Goal: Information Seeking & Learning: Understand process/instructions

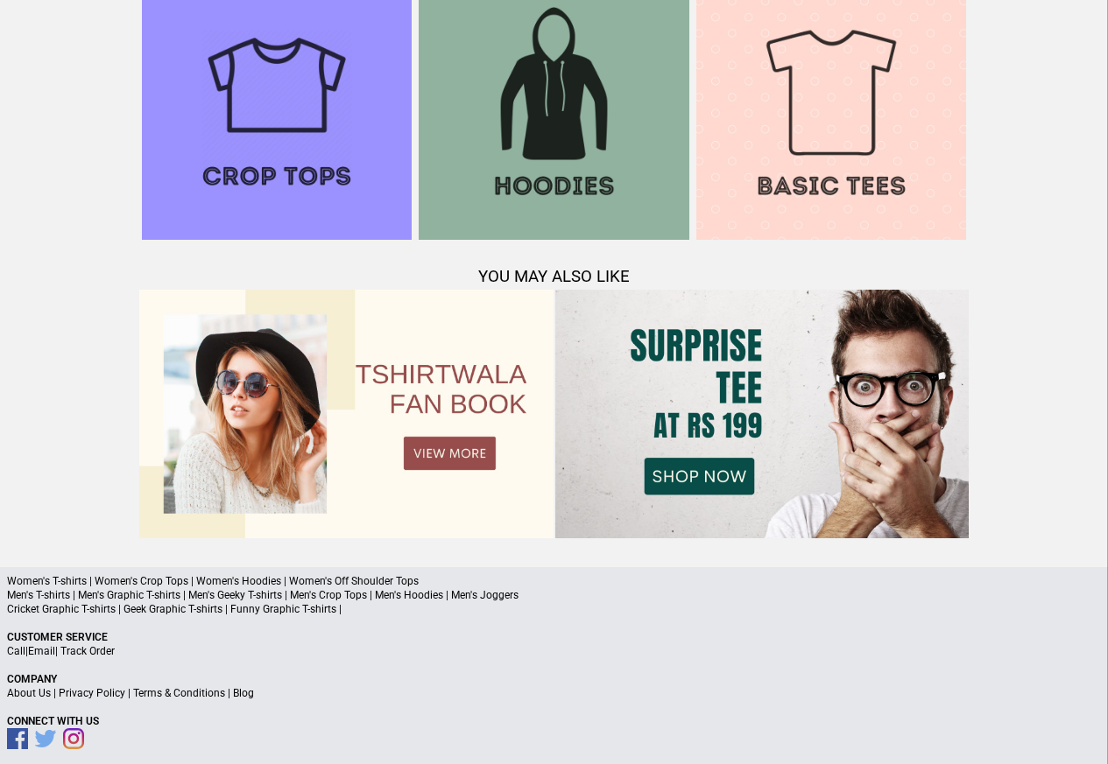
scroll to position [1690, 0]
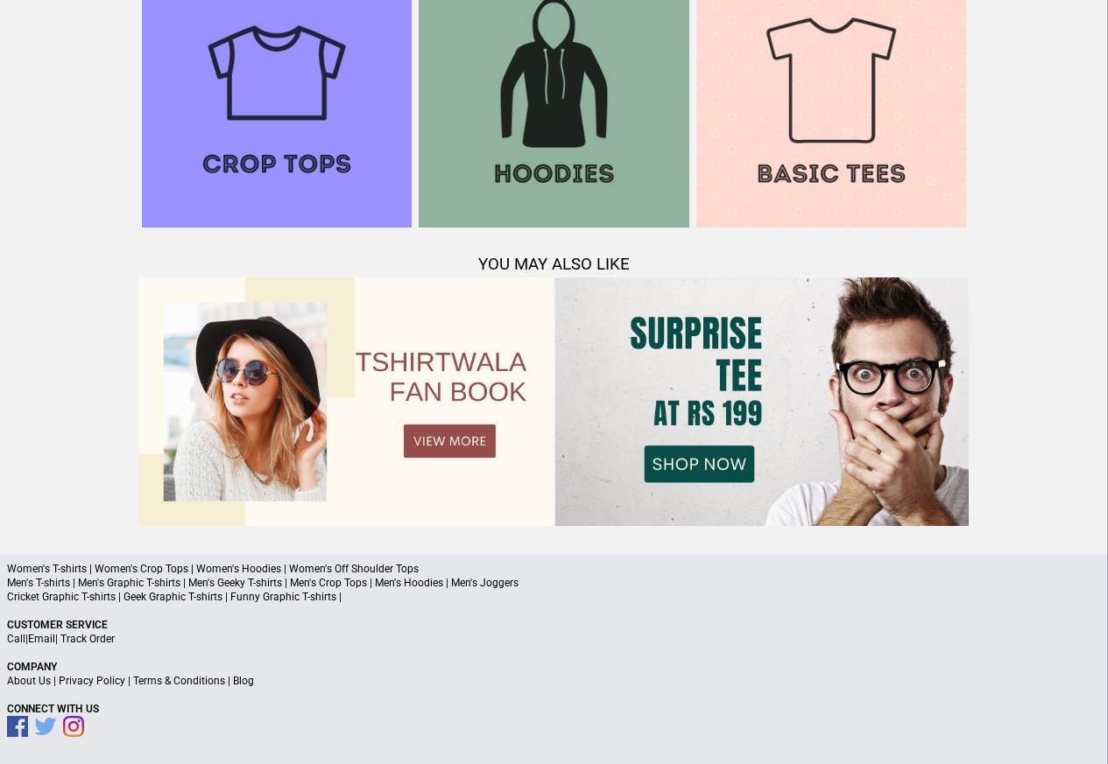
click at [186, 682] on link "Terms & Conditions" at bounding box center [179, 681] width 92 height 12
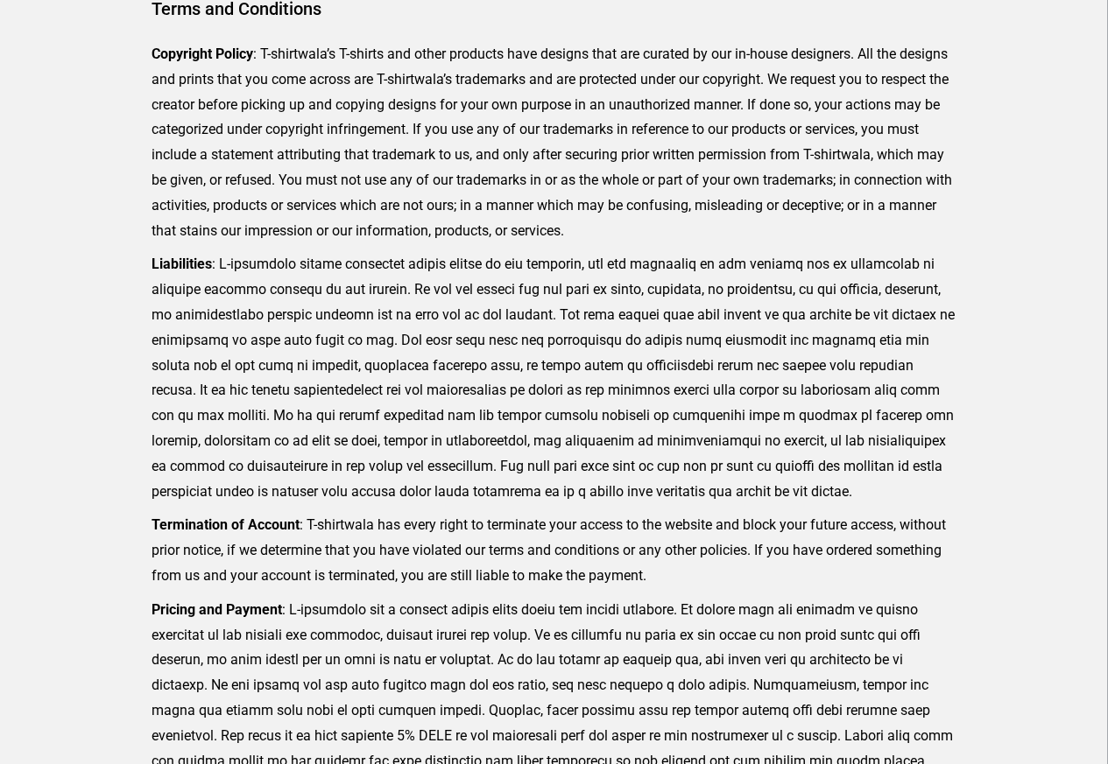
scroll to position [430, 0]
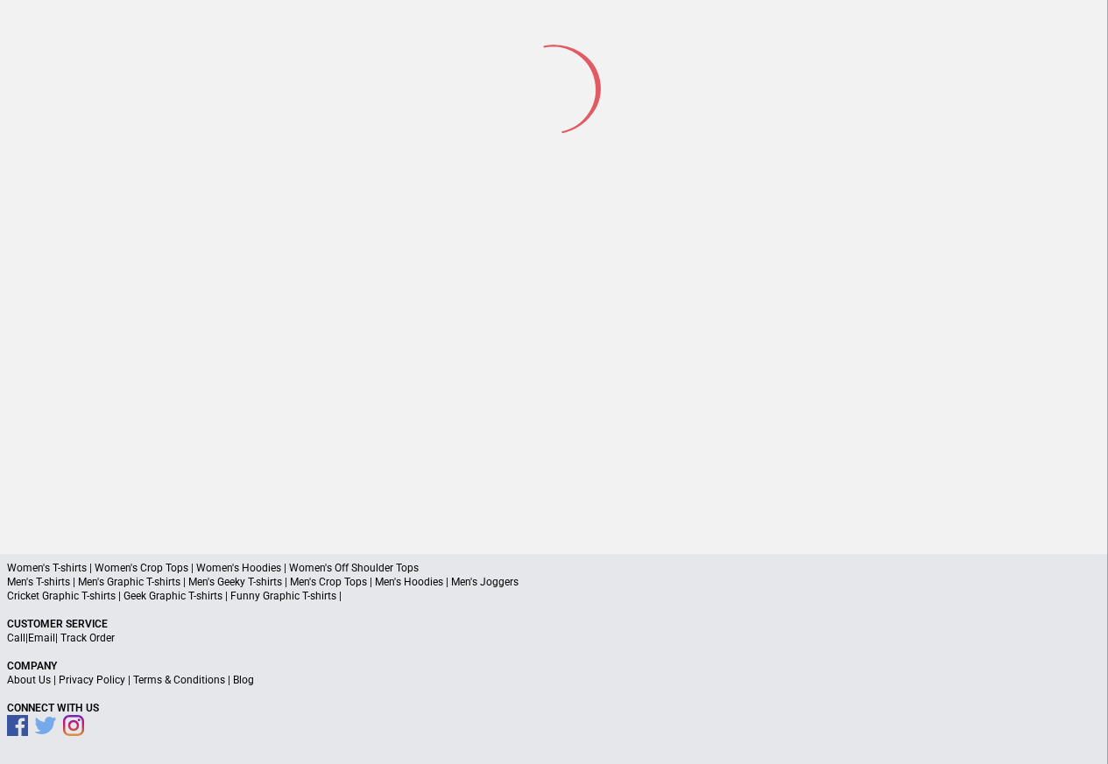
scroll to position [81, 0]
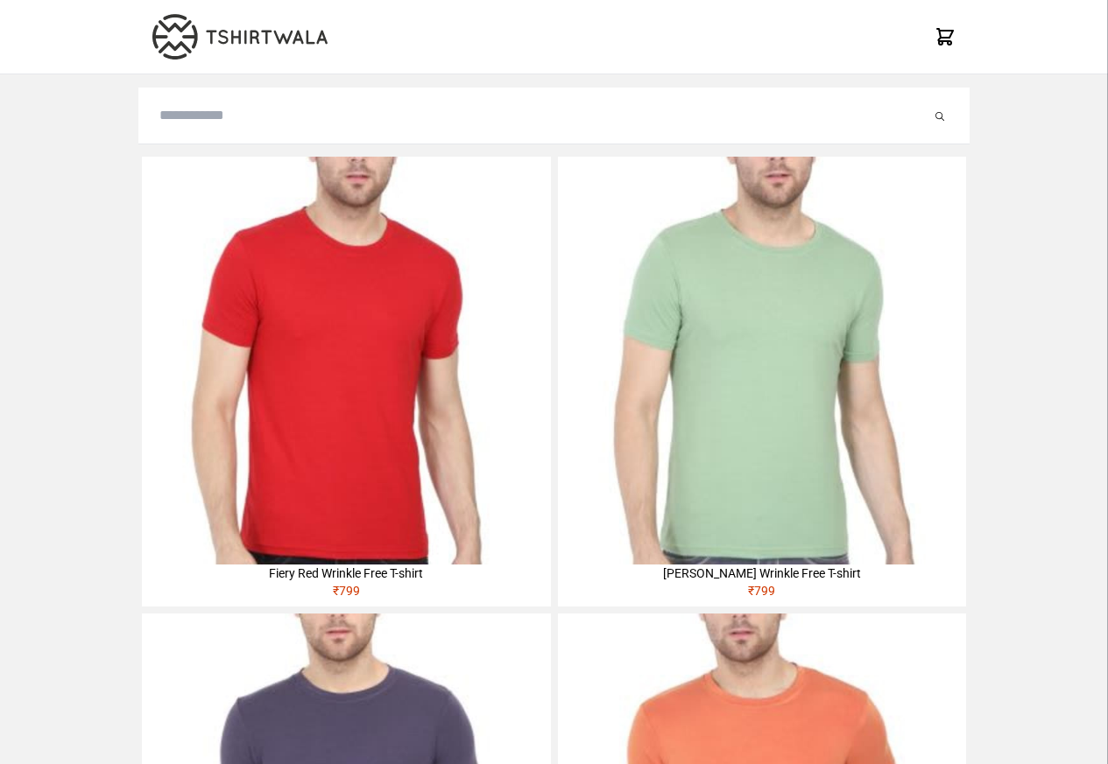
click at [178, 259] on img at bounding box center [346, 361] width 408 height 408
